Goal: Task Accomplishment & Management: Use online tool/utility

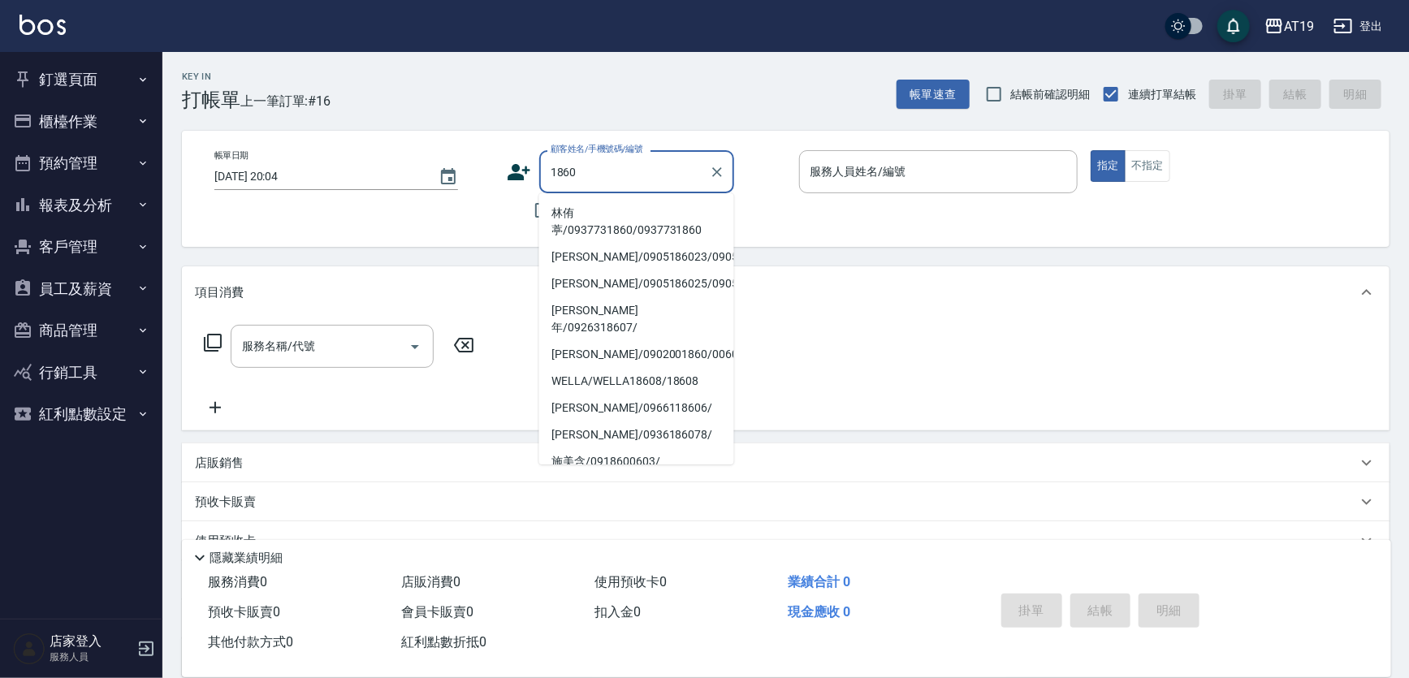
type input "林侑葶/0937731860/0937731860"
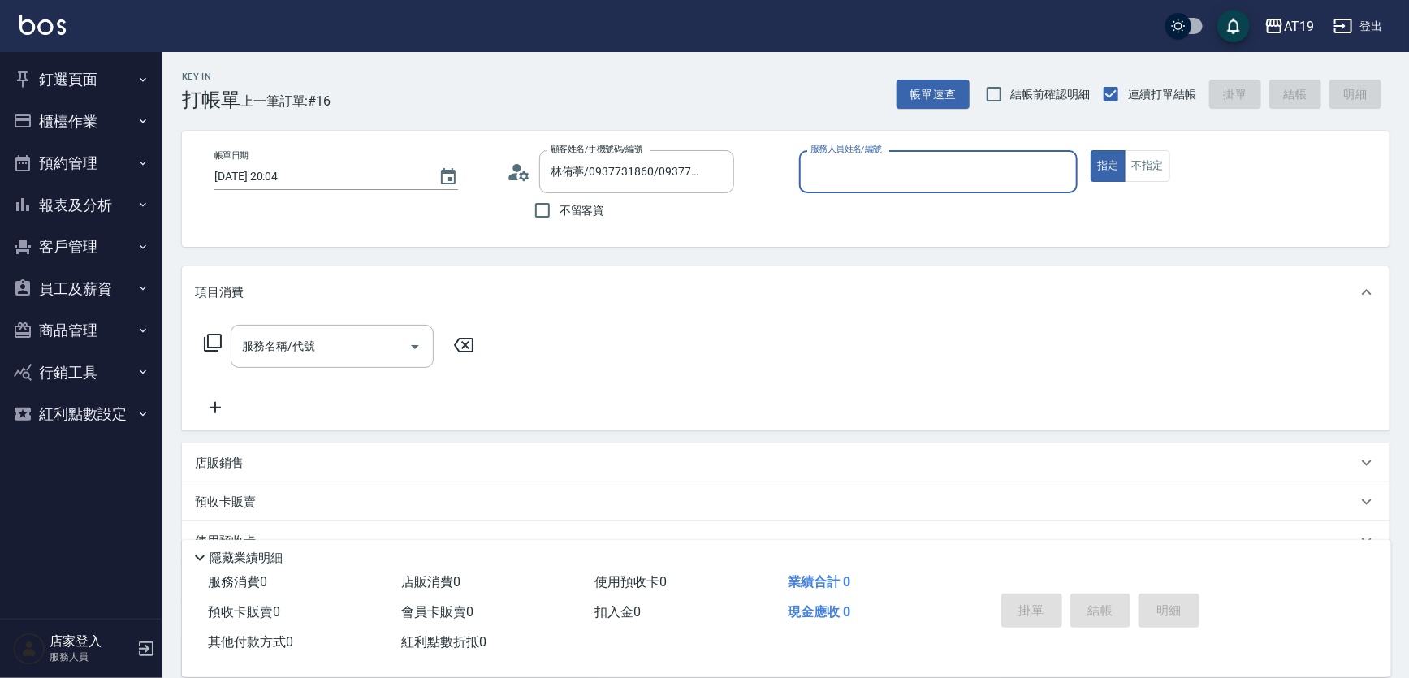
type input "Nomi-50"
click at [1091, 150] on button "指定" at bounding box center [1108, 166] width 35 height 32
type button "true"
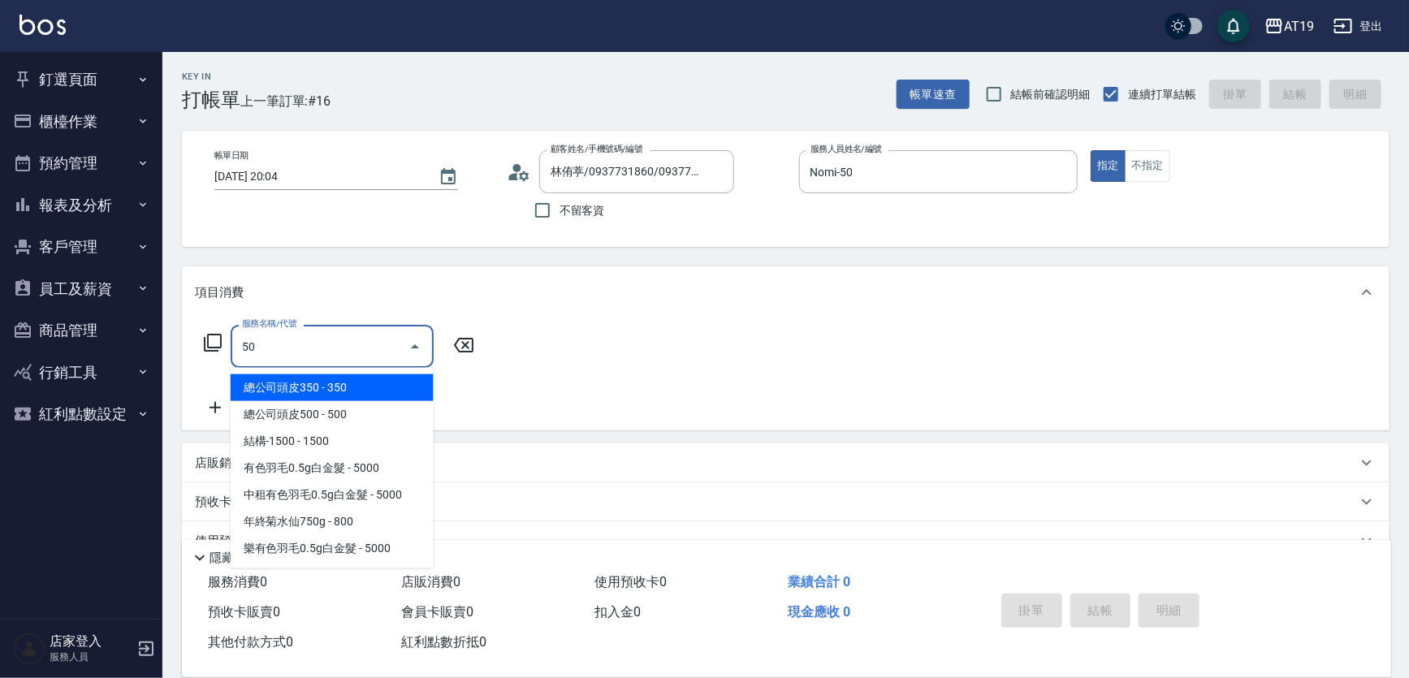
type input "501"
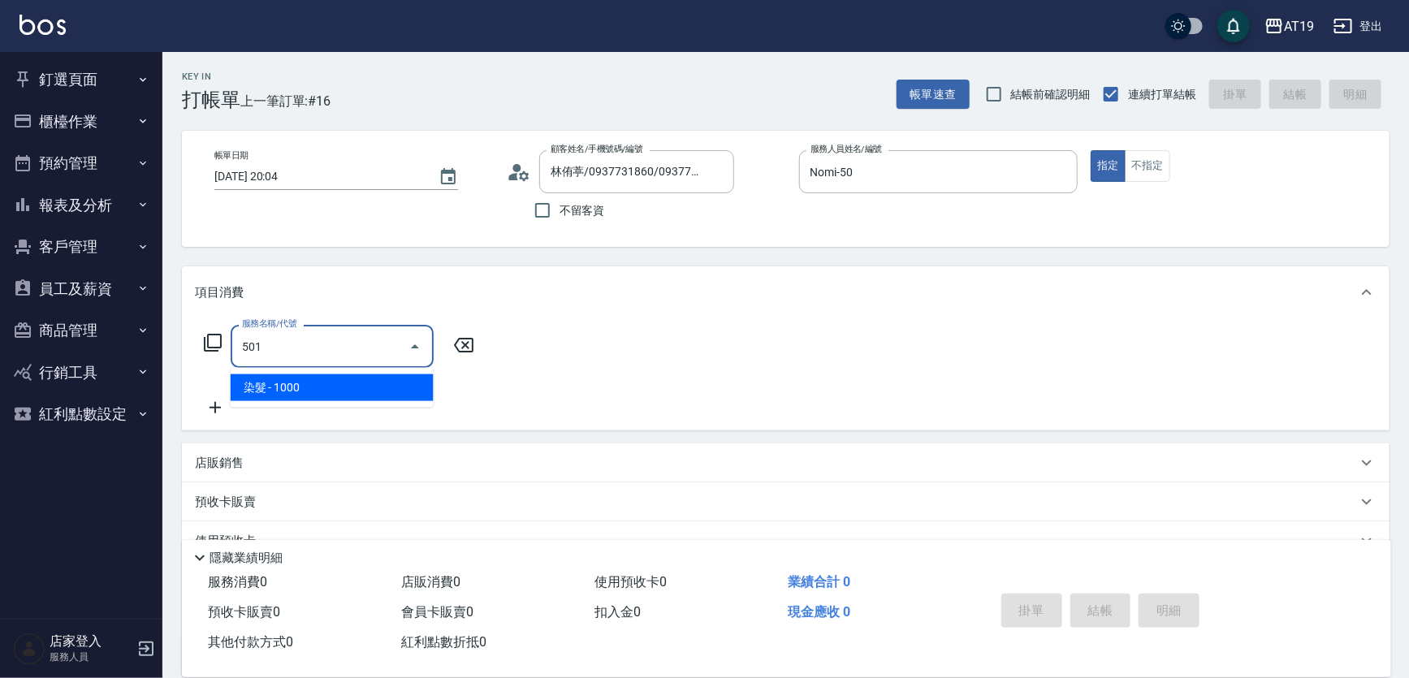
type input "100"
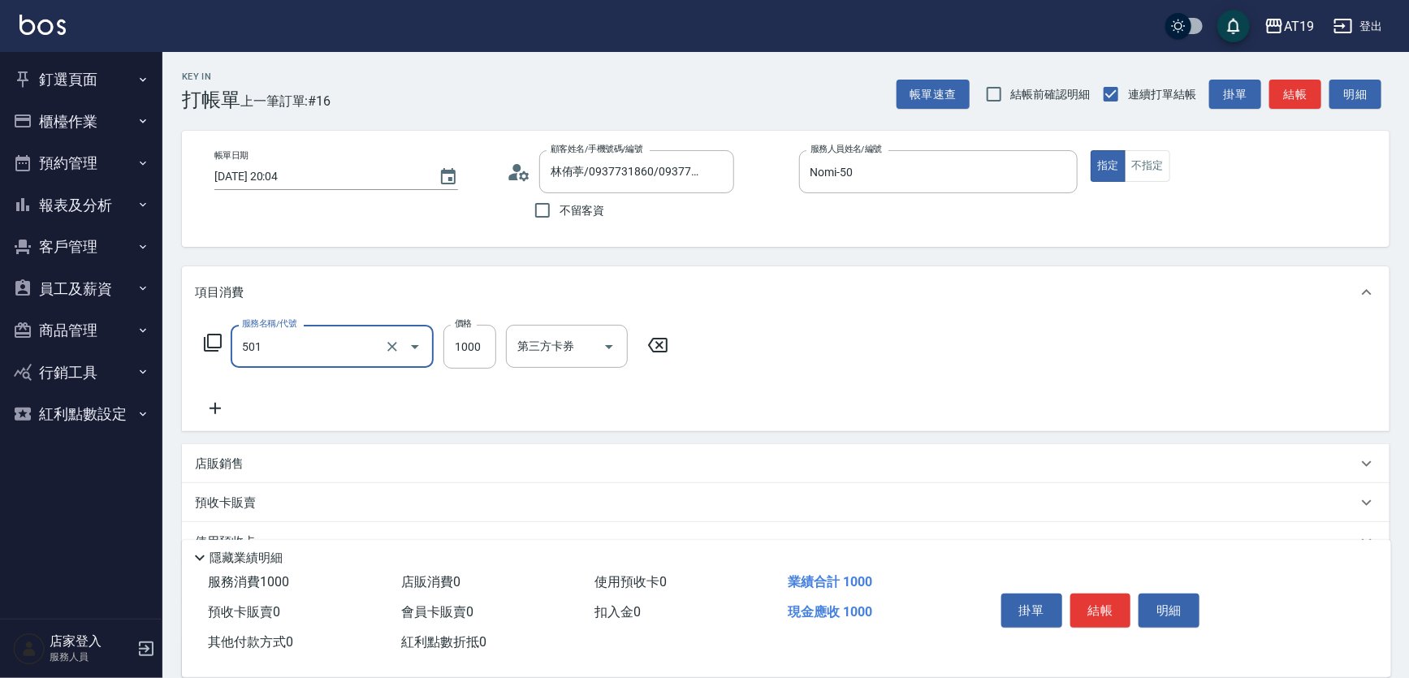
type input "染髮(501)"
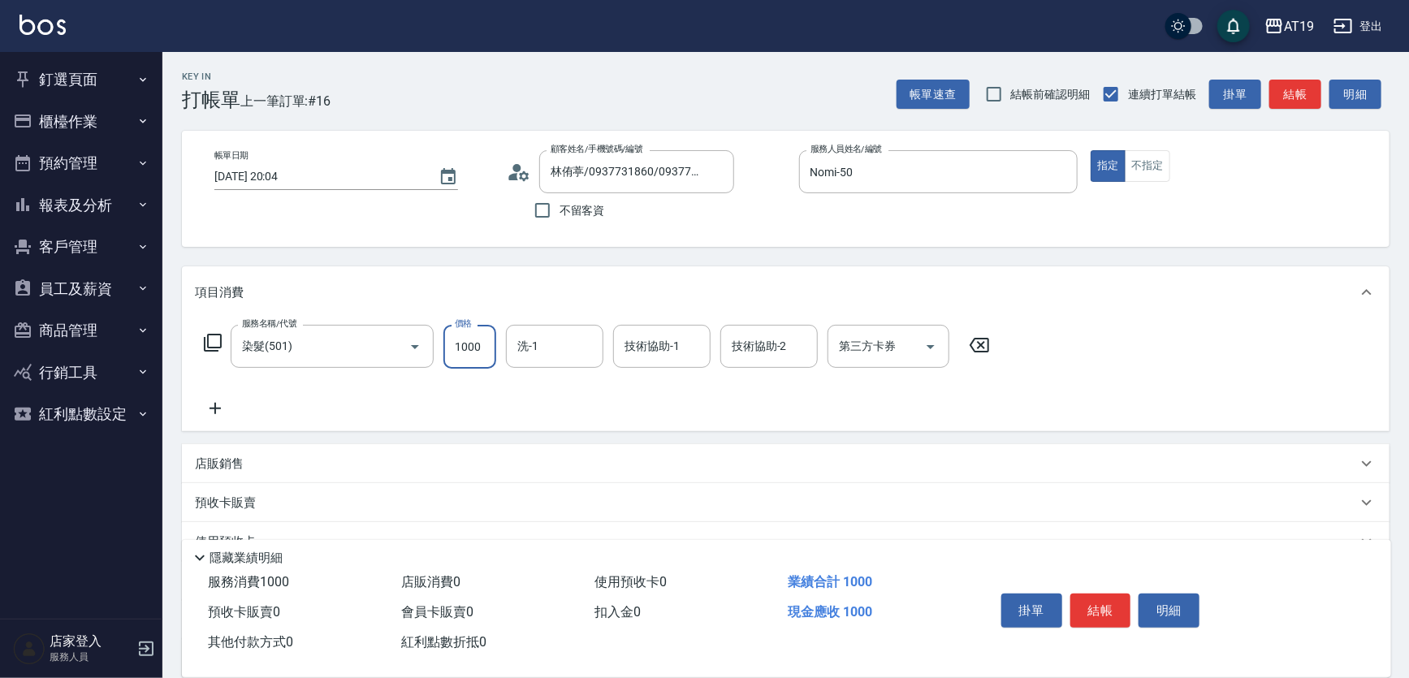
type input "1"
type input "0"
type input "110"
type input "10"
type input "1100"
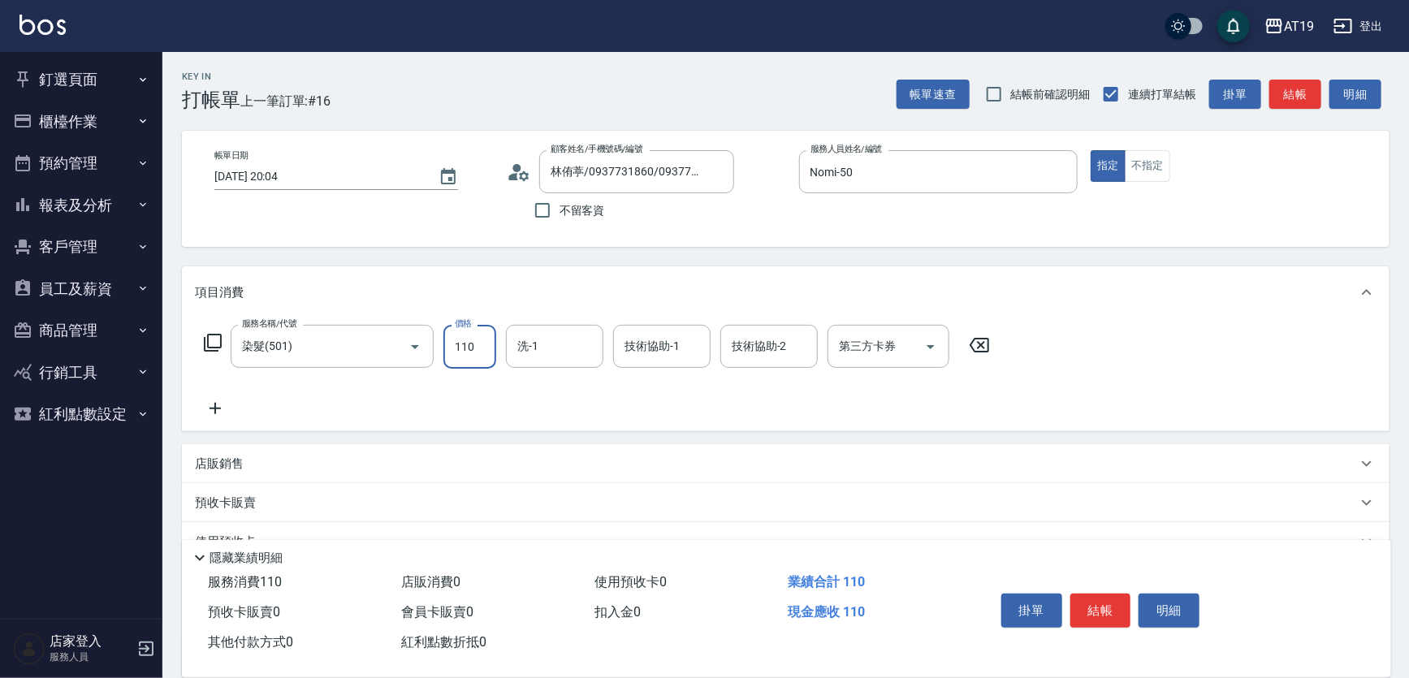
type input "110"
type input "1100"
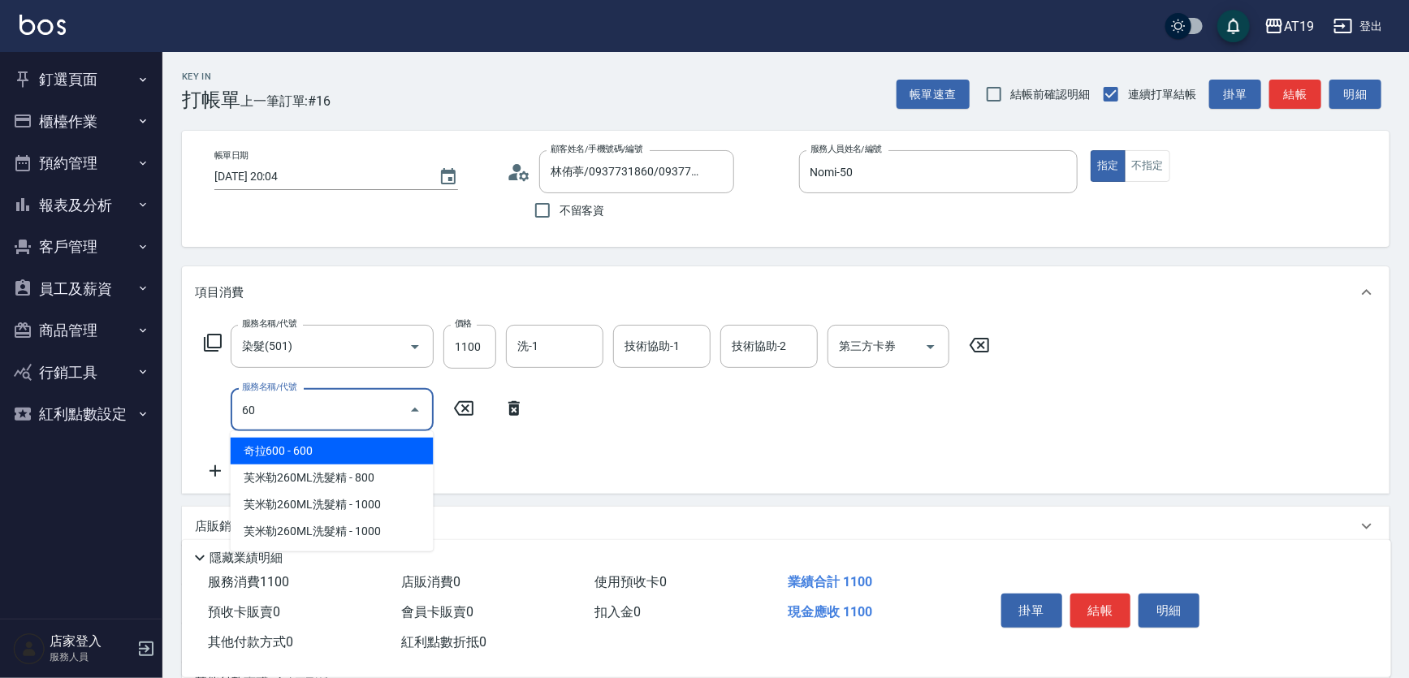
type input "601"
type input "140"
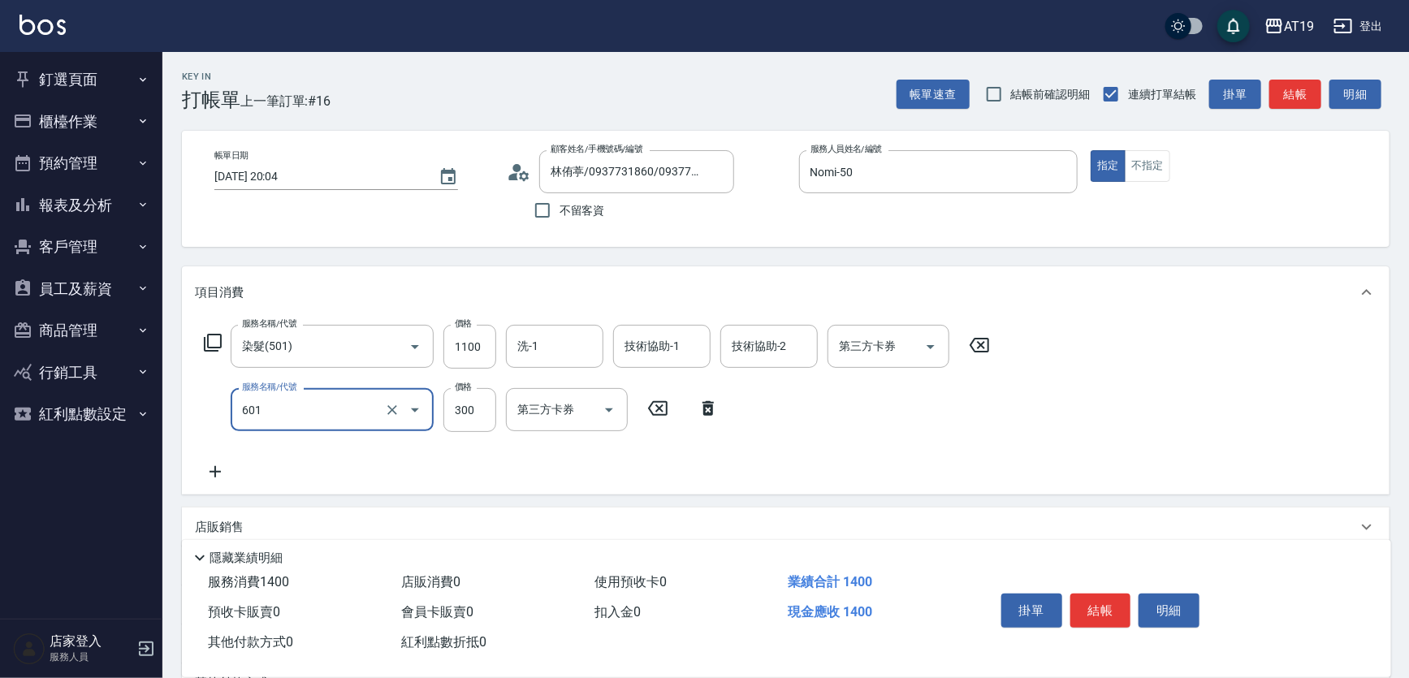
type input "自備護髮(601)"
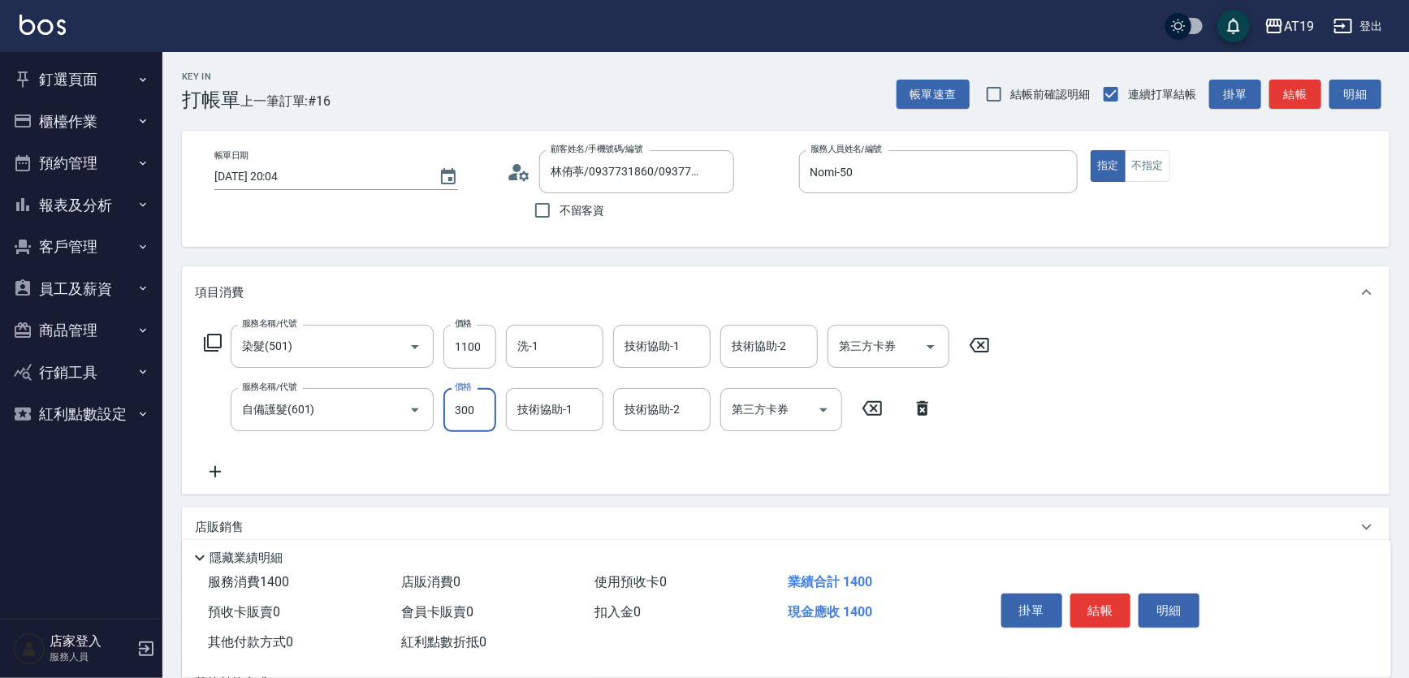
type input "1"
type input "110"
type input "130"
type input "120"
type input "1300"
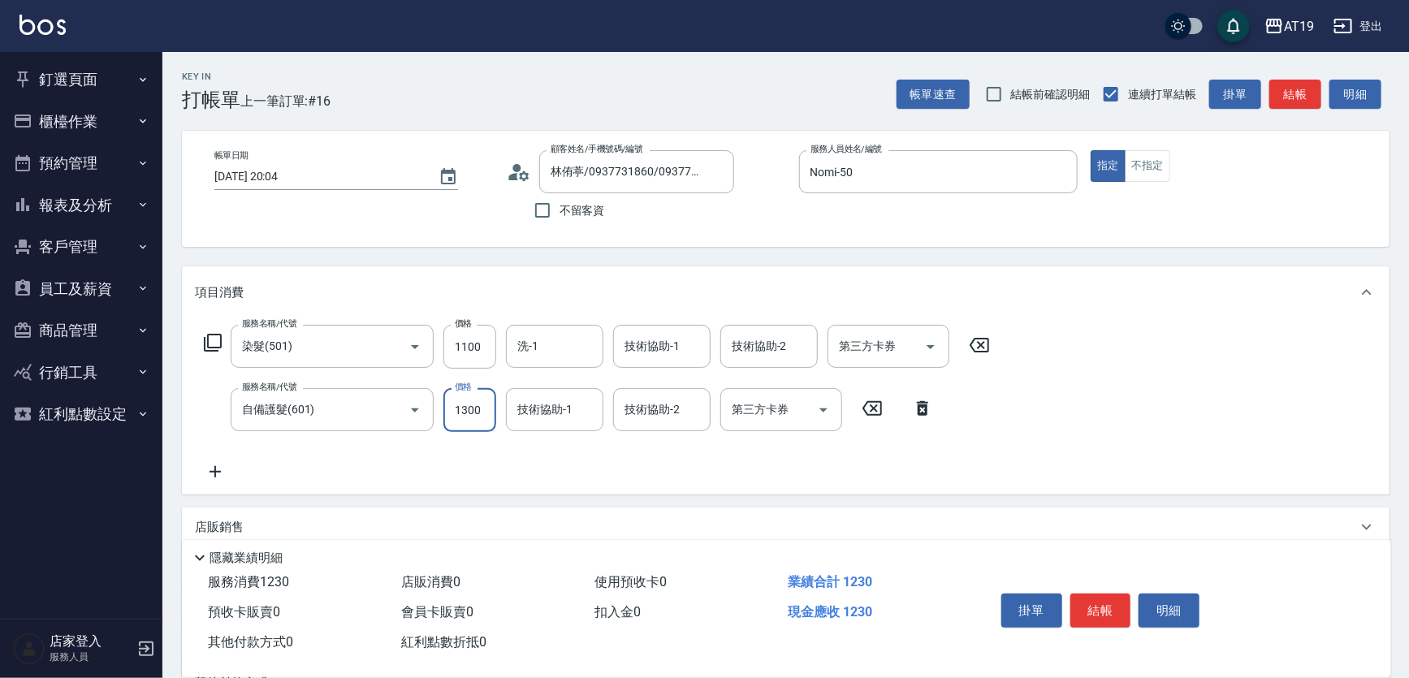
type input "240"
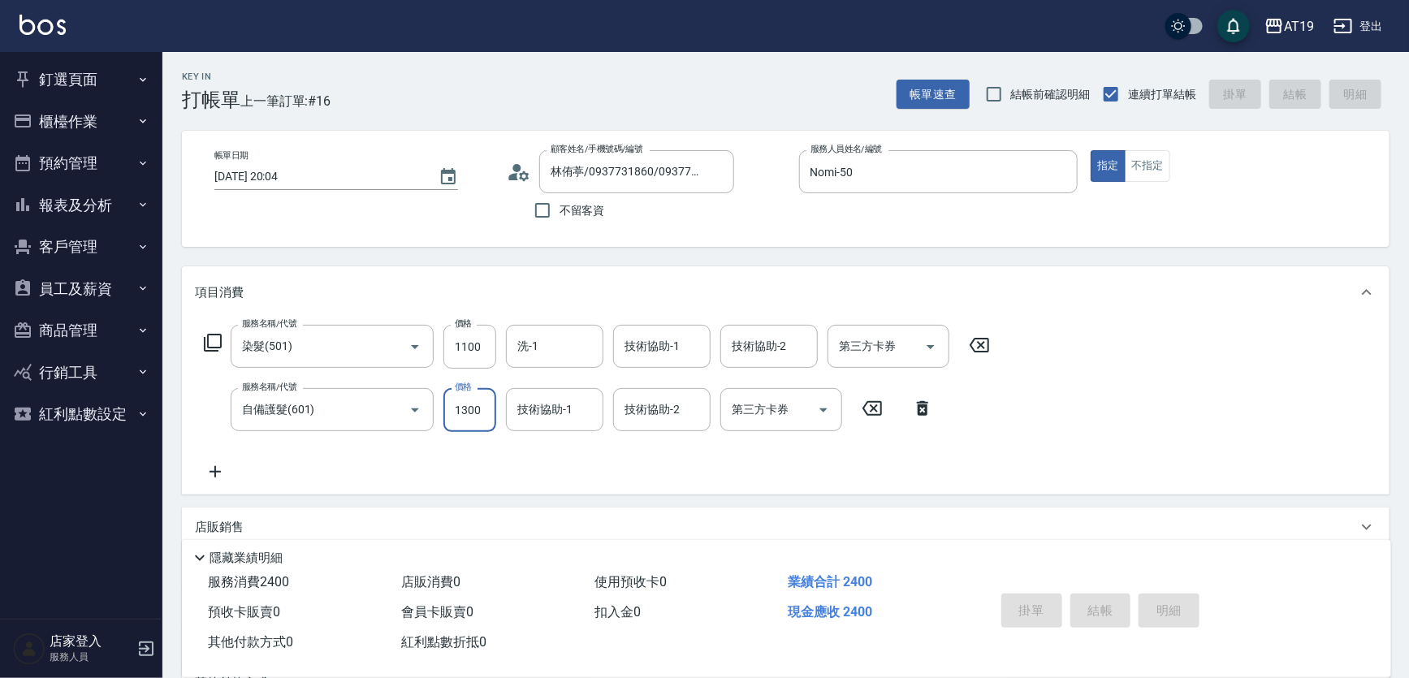
type input "[DATE] 20:42"
type input "0"
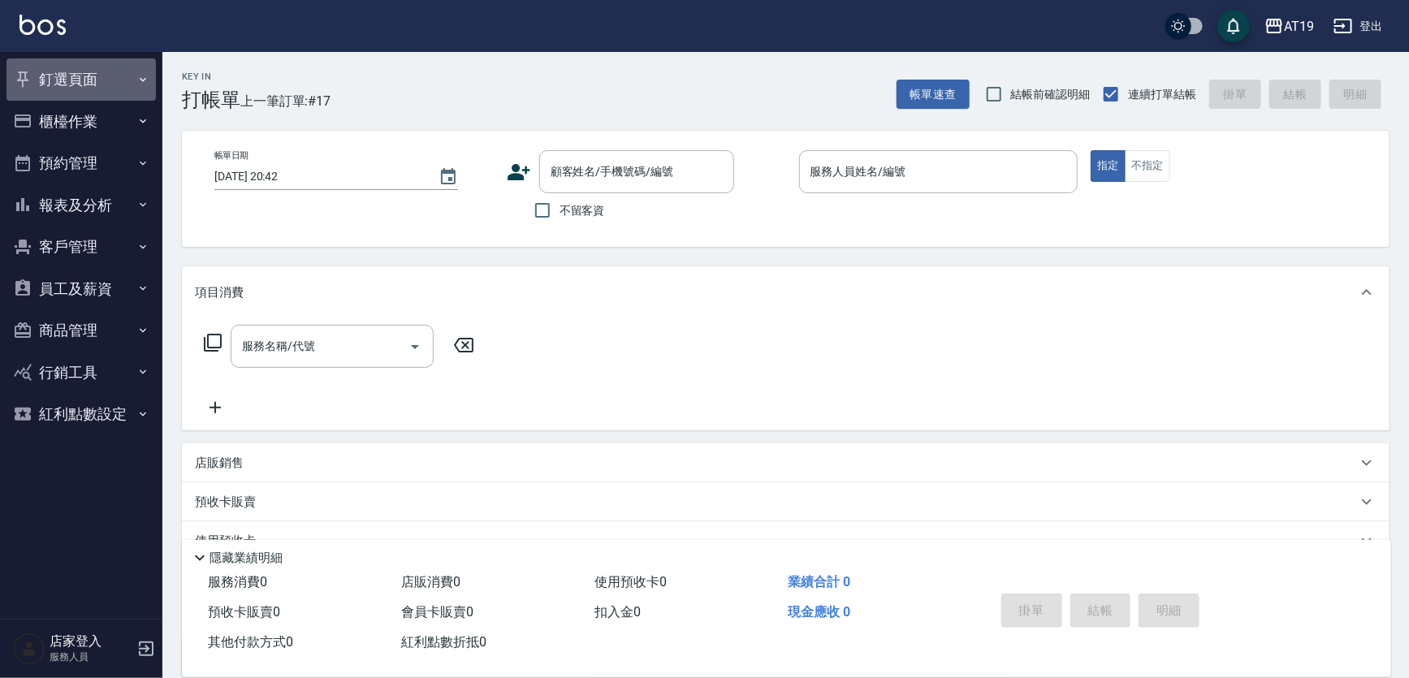
click at [76, 74] on button "釘選頁面" at bounding box center [80, 79] width 149 height 42
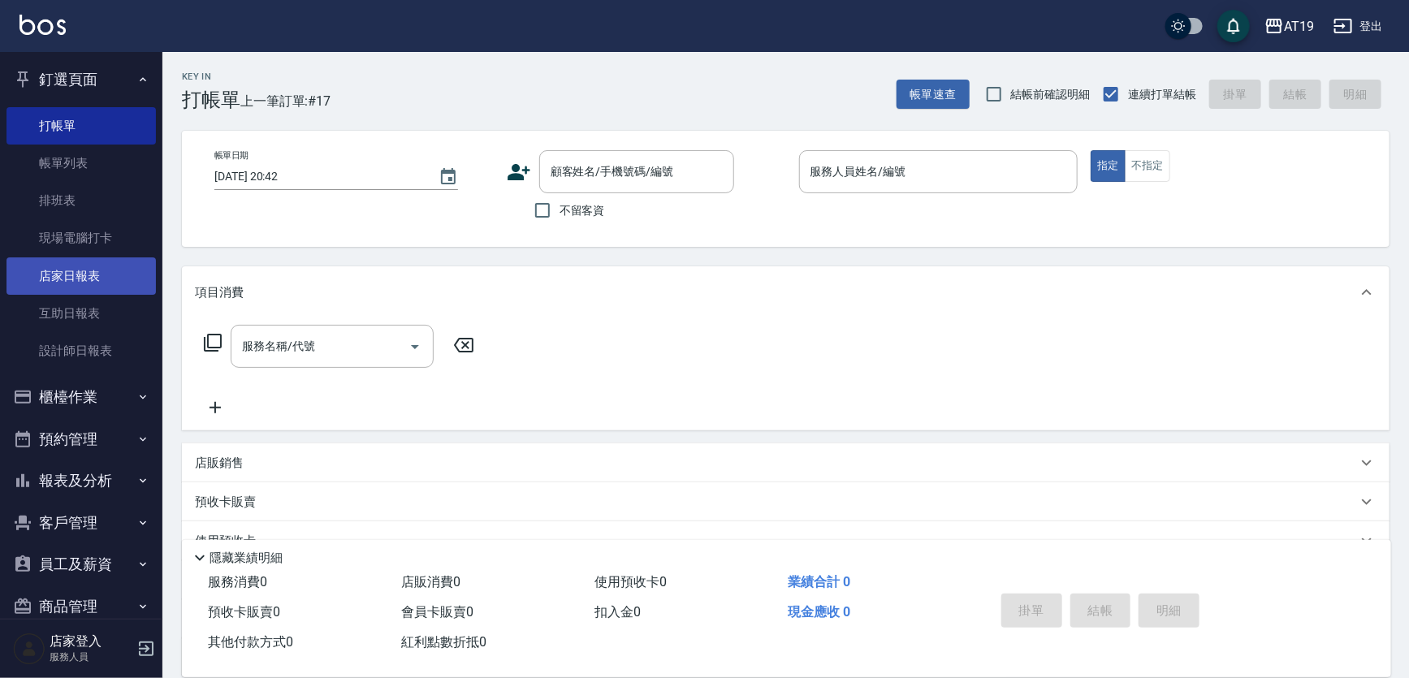
click at [89, 277] on link "店家日報表" at bounding box center [80, 275] width 149 height 37
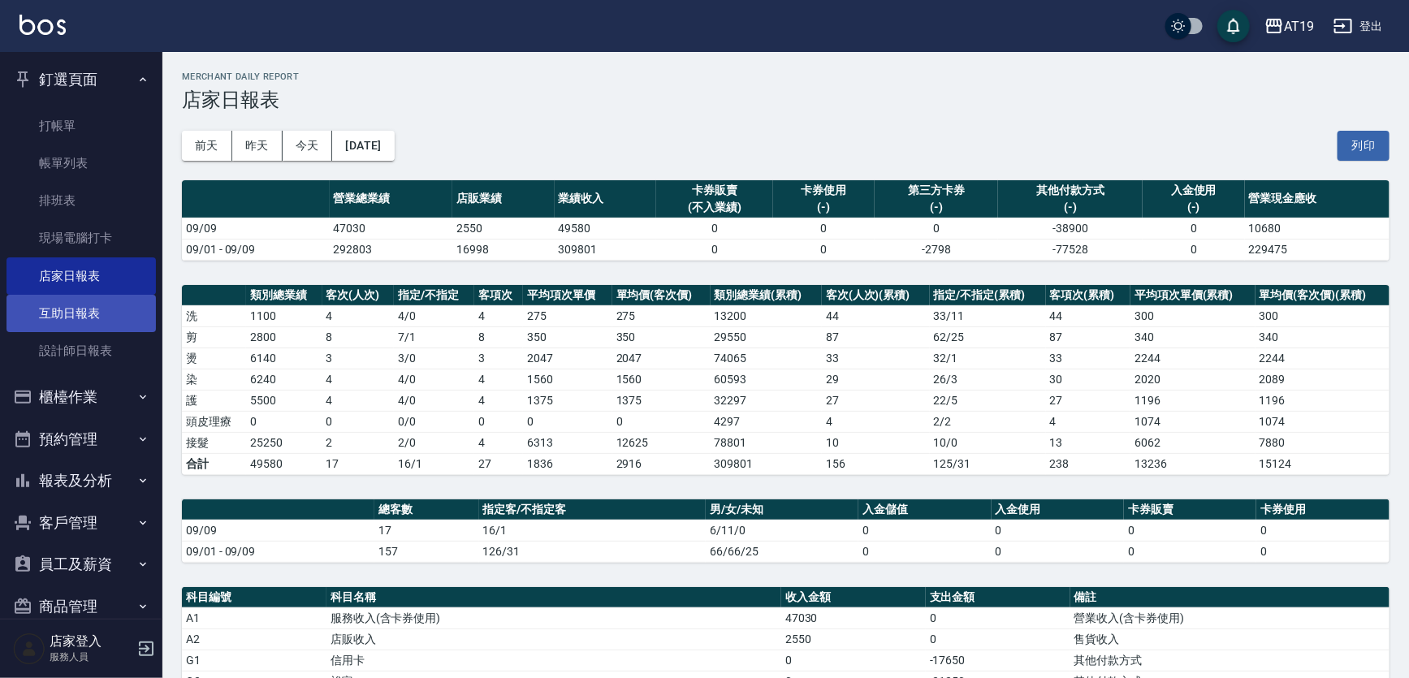
click at [106, 310] on link "互助日報表" at bounding box center [80, 313] width 149 height 37
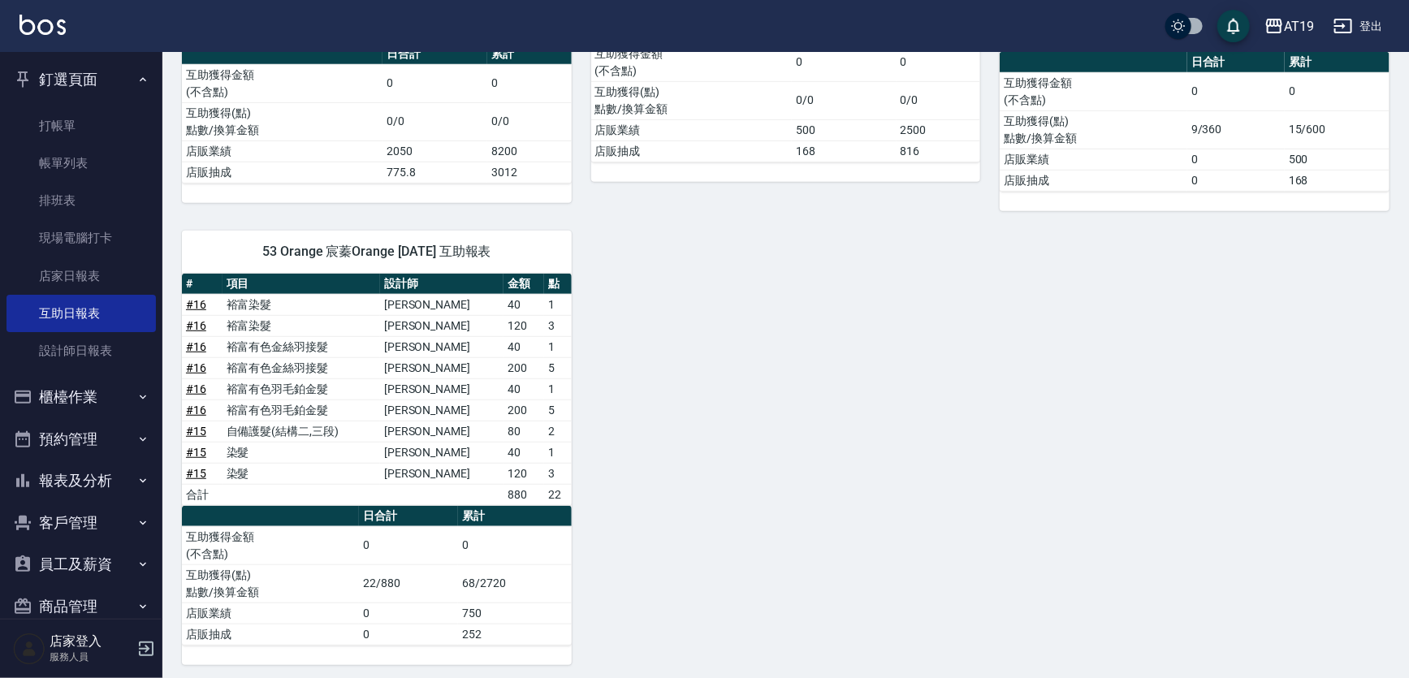
scroll to position [360, 0]
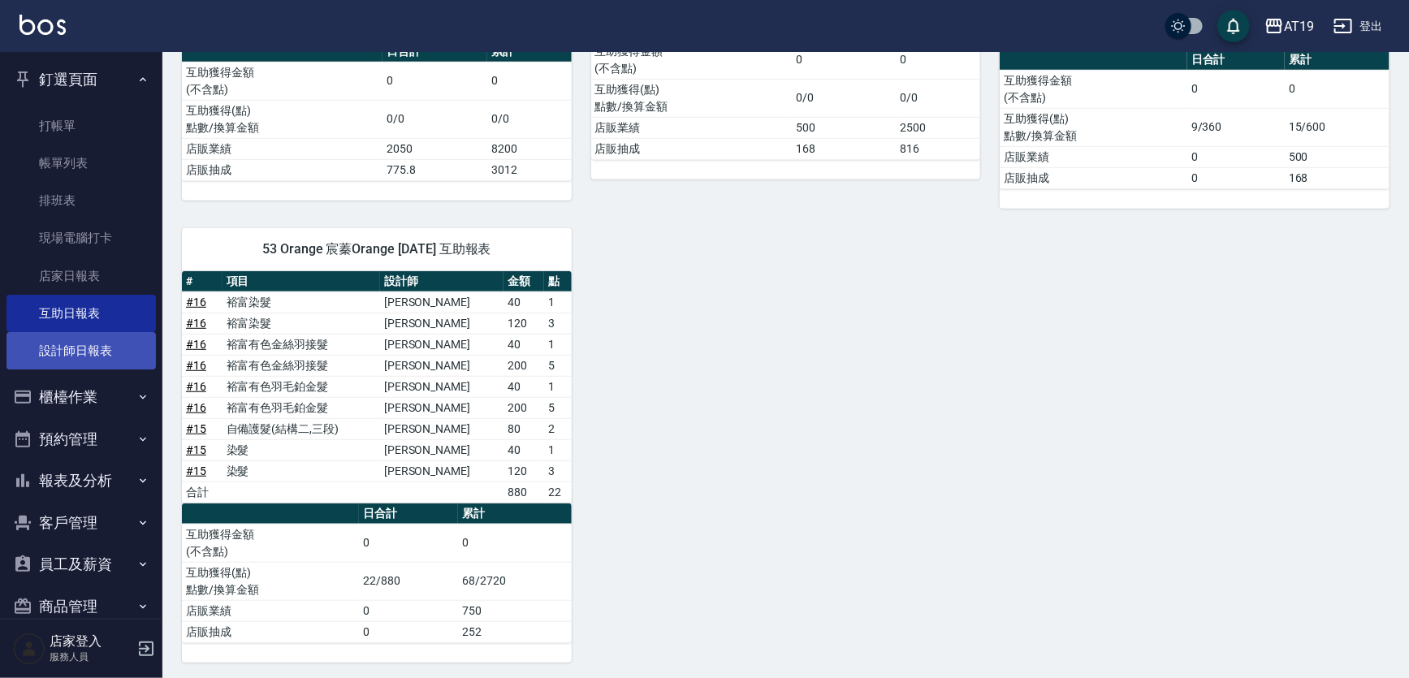
click at [65, 352] on link "設計師日報表" at bounding box center [80, 350] width 149 height 37
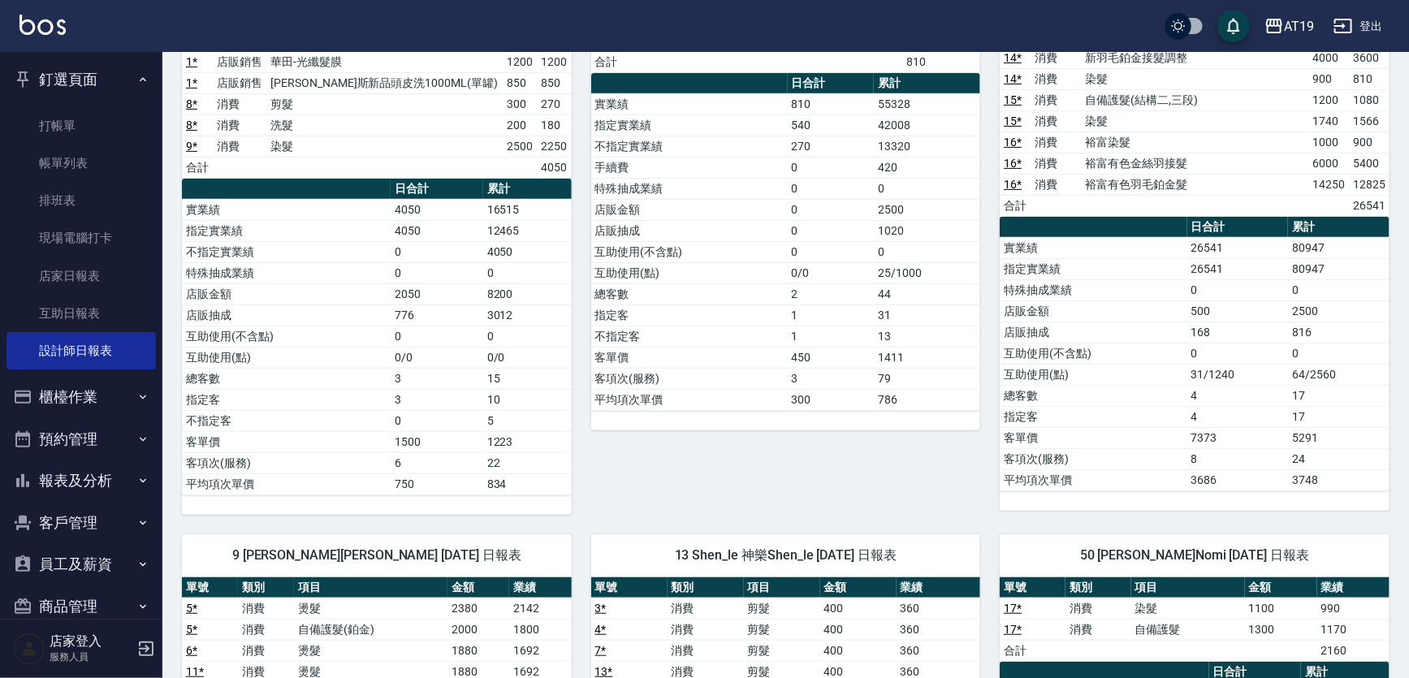
scroll to position [115, 0]
